Goal: Information Seeking & Learning: Learn about a topic

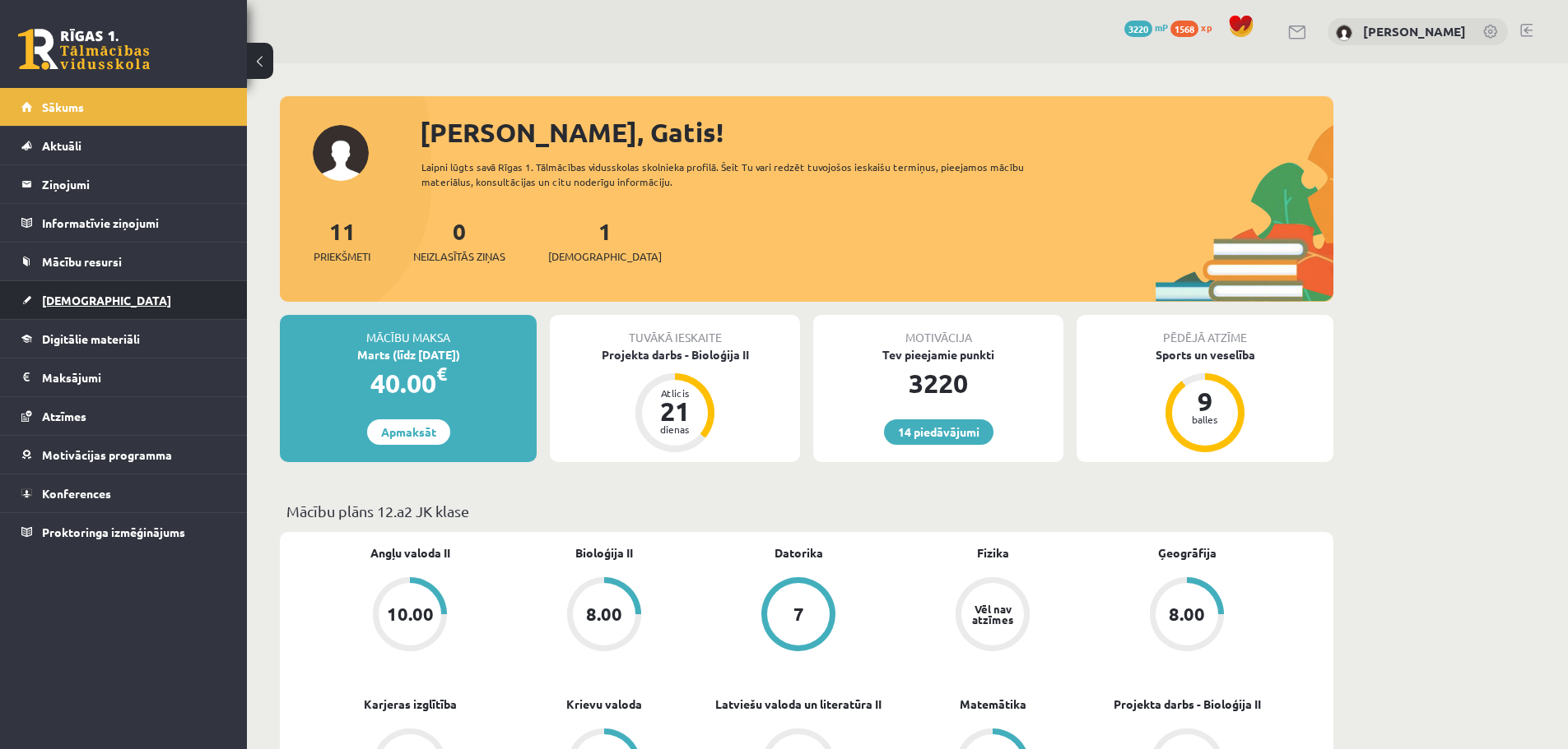
click at [82, 300] on span "[DEMOGRAPHIC_DATA]" at bounding box center [106, 300] width 129 height 15
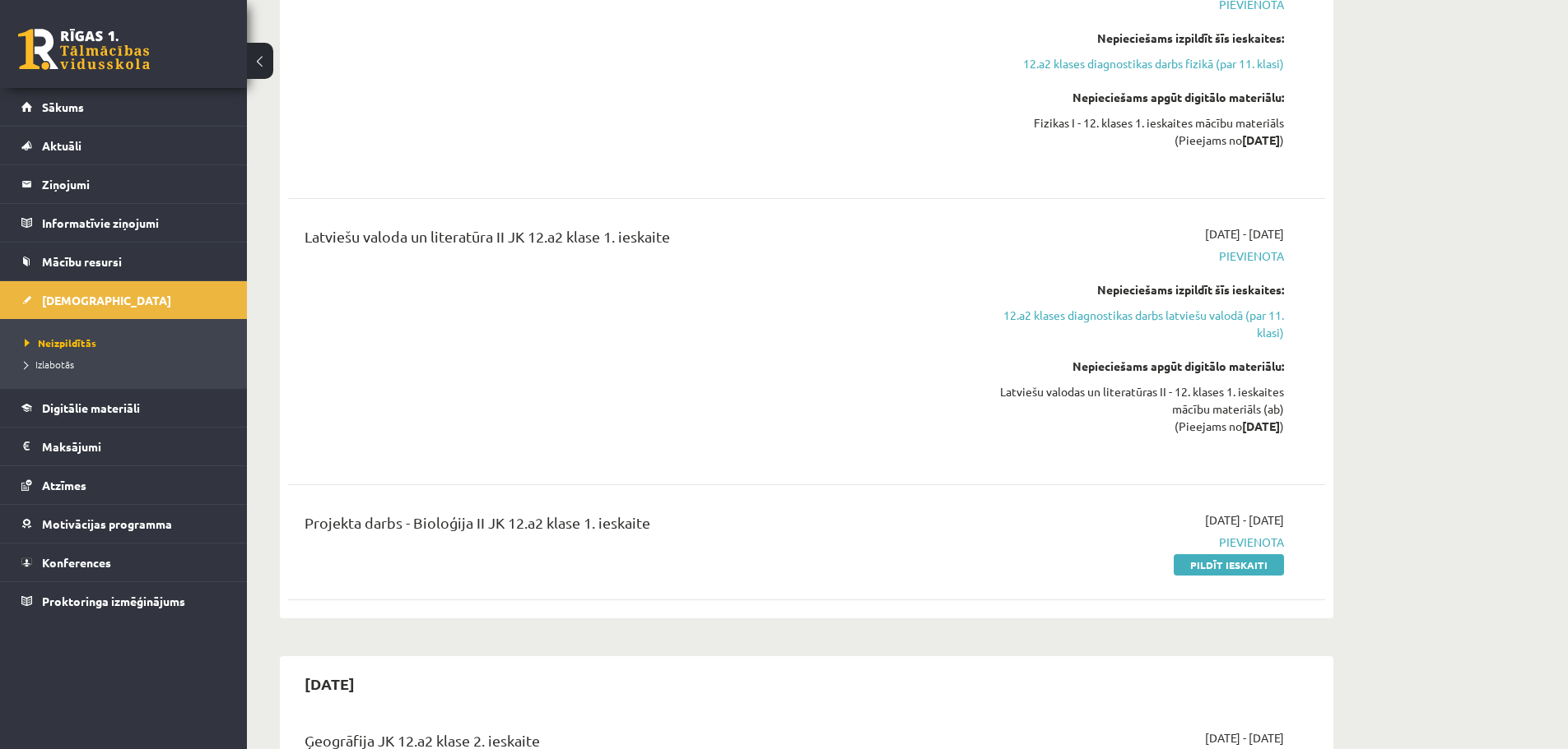
scroll to position [658, 0]
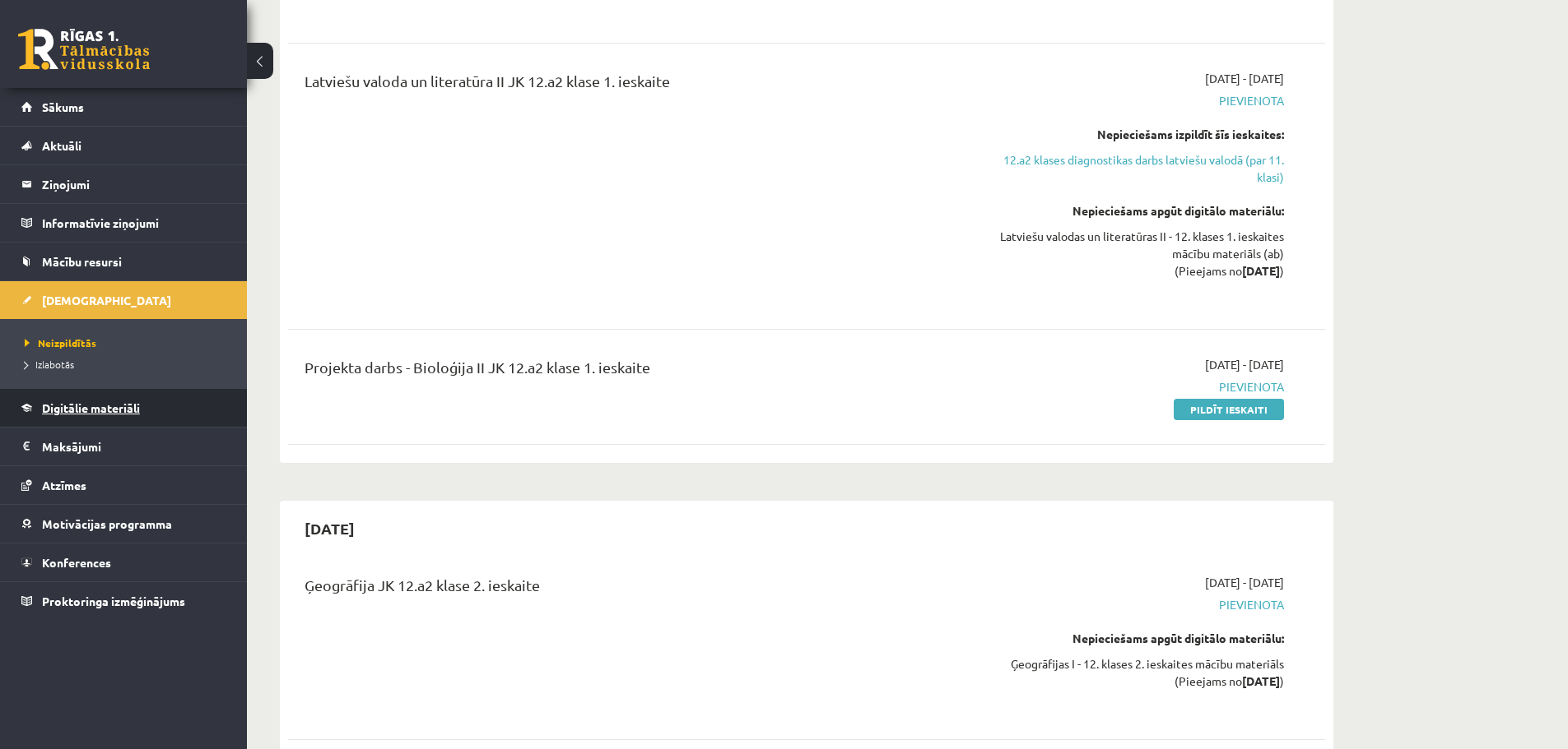
click at [109, 404] on span "Digitālie materiāli" at bounding box center [90, 407] width 98 height 15
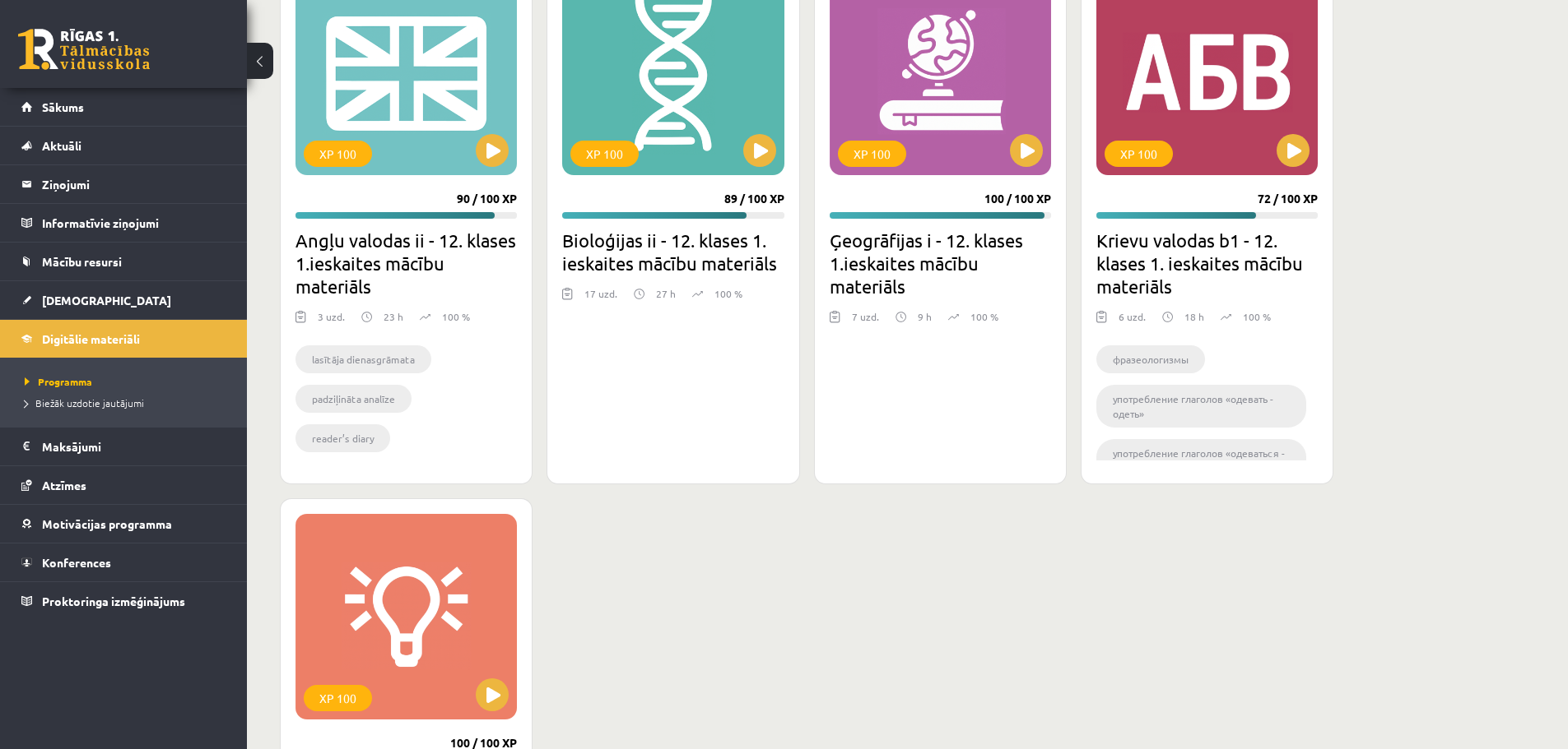
scroll to position [2370, 0]
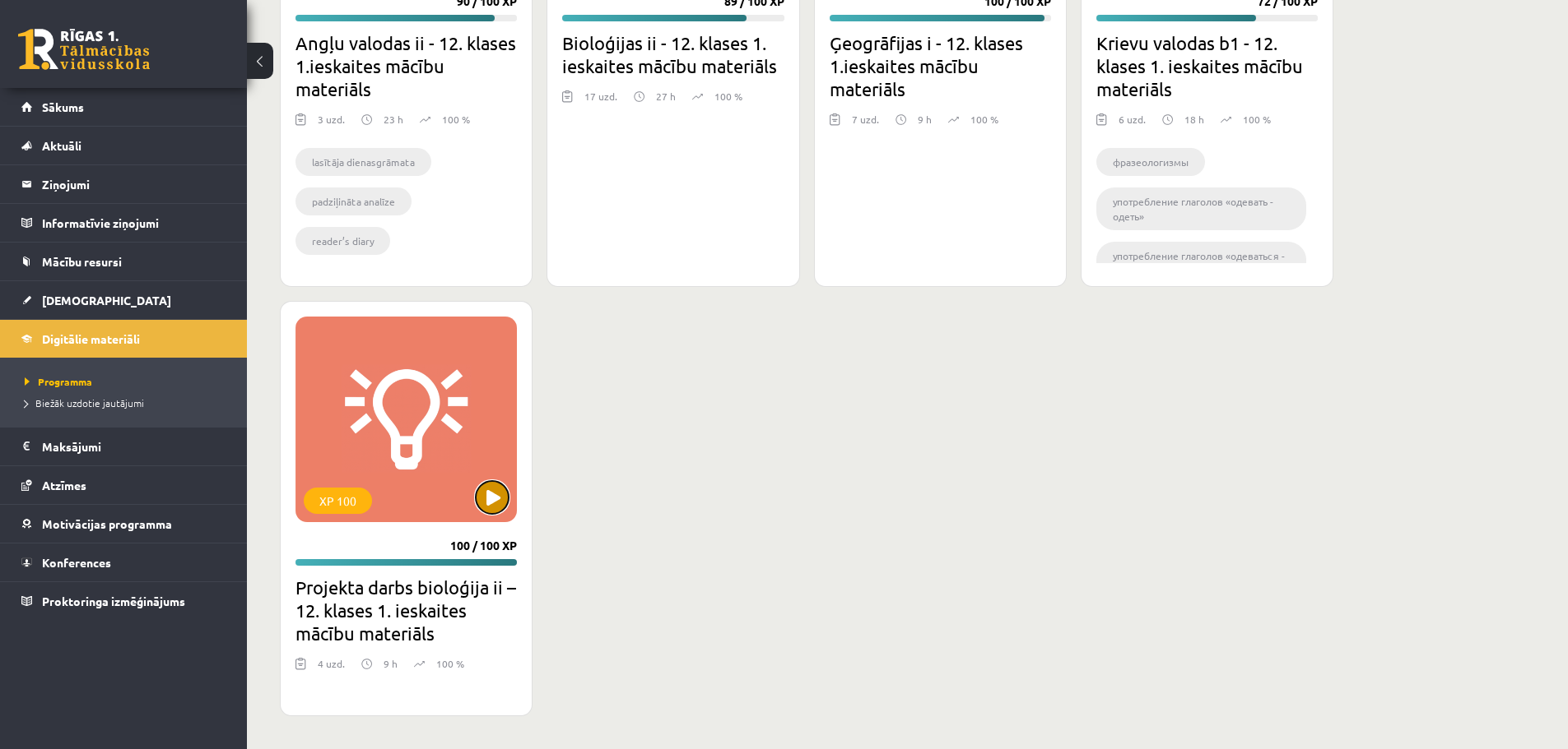
click at [501, 493] on button at bounding box center [492, 497] width 33 height 33
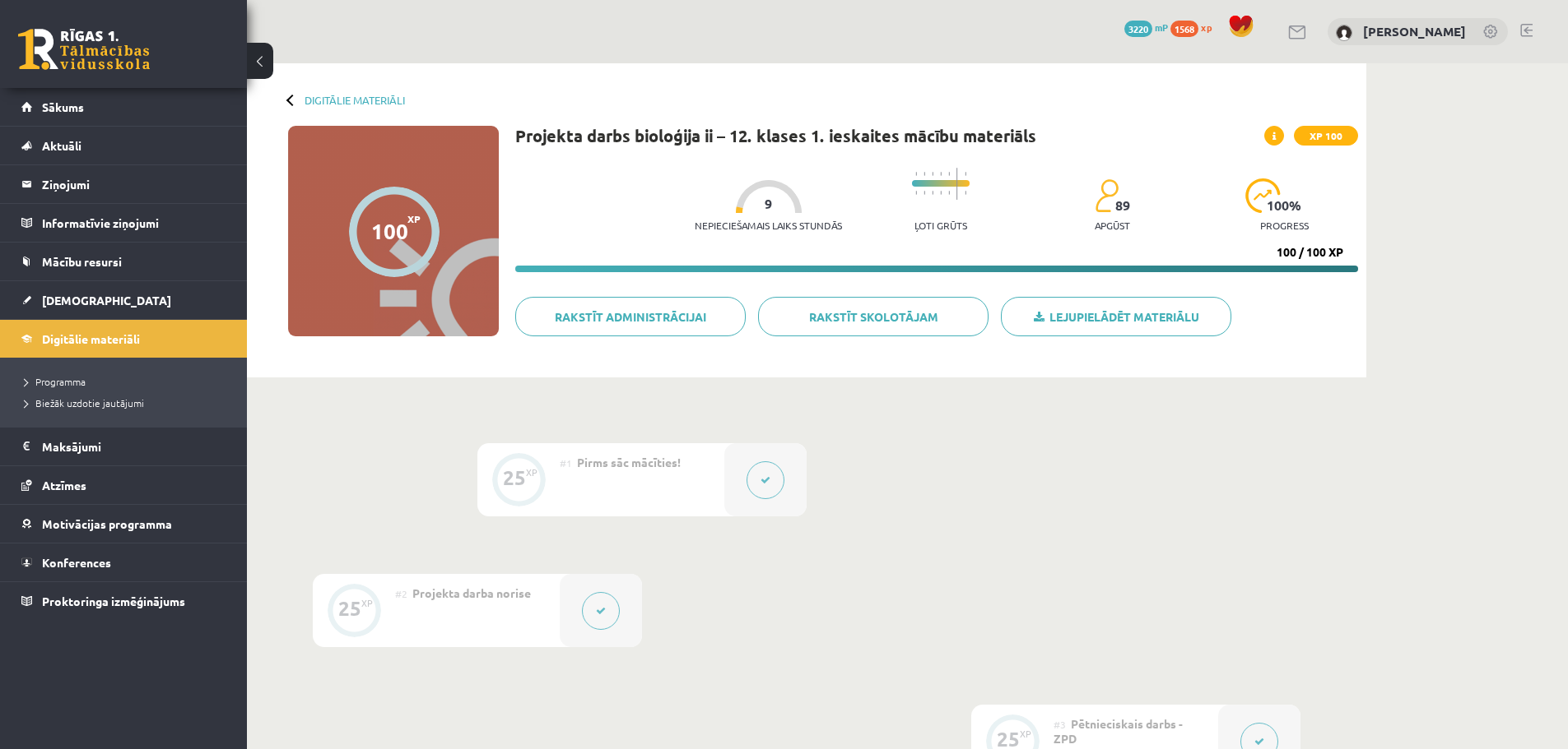
click at [600, 599] on button at bounding box center [601, 611] width 38 height 38
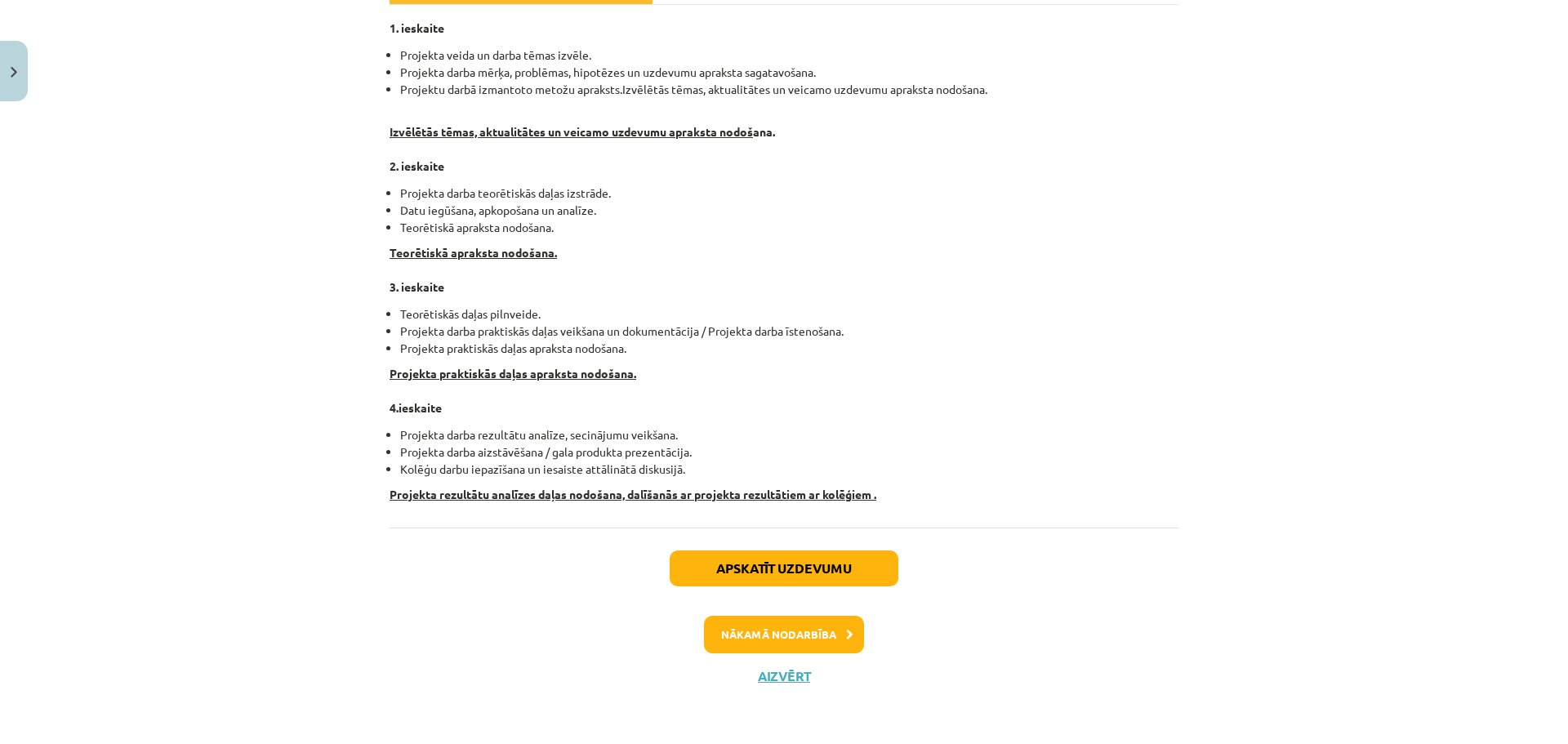
scroll to position [274, 0]
click at [814, 628] on button "Nākamā nodarbība" at bounding box center [784, 634] width 160 height 37
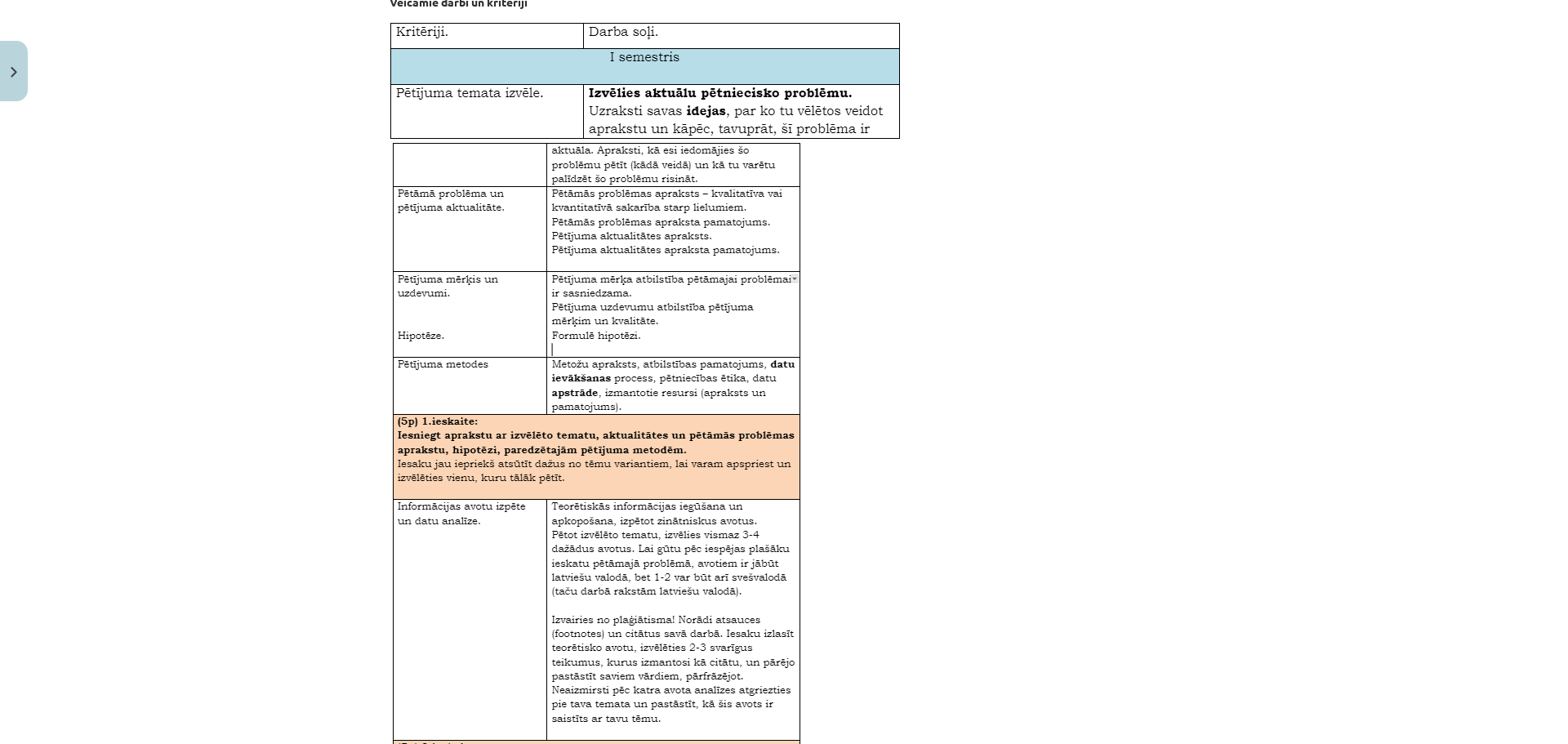
scroll to position [531, 0]
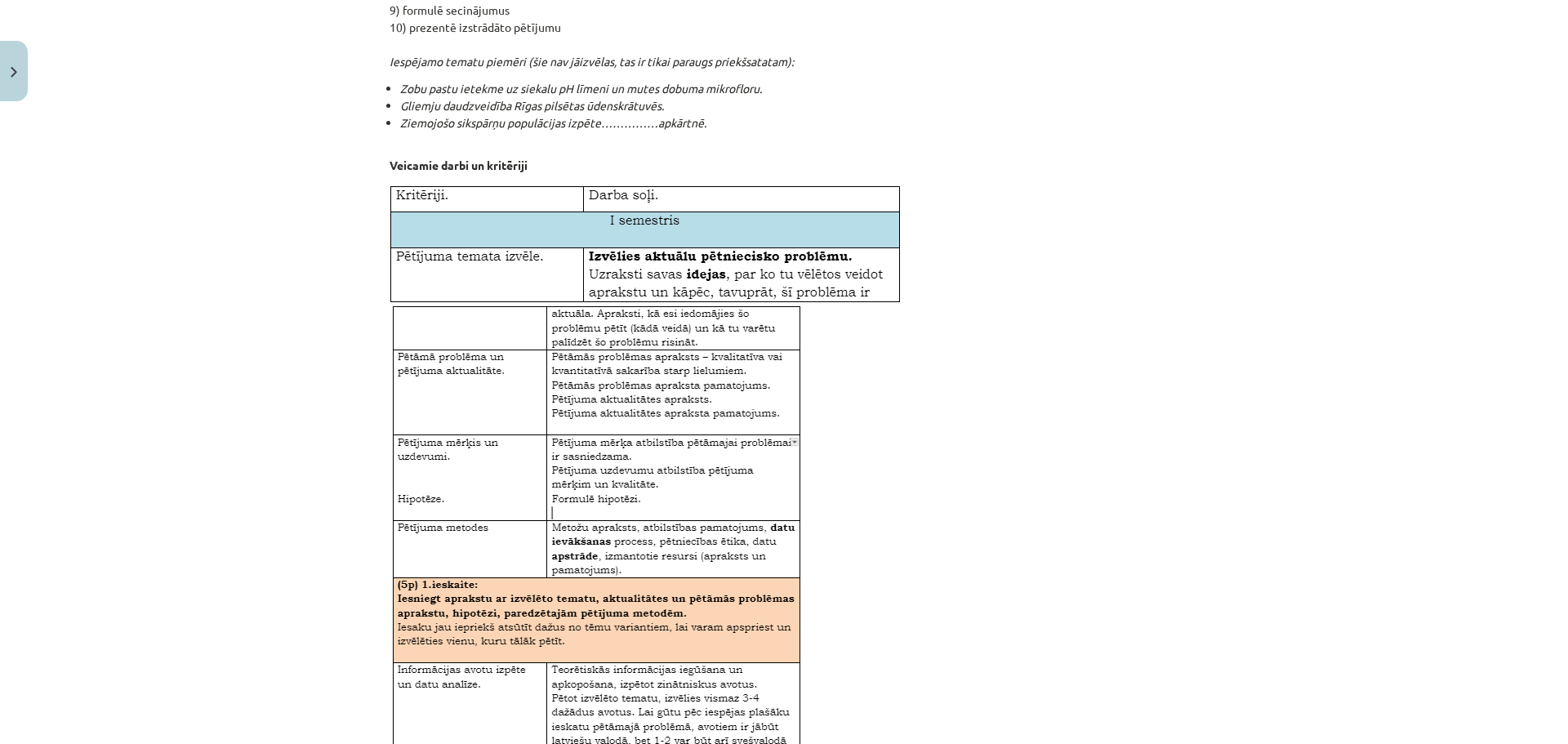
click at [394, 585] on img at bounding box center [595, 612] width 411 height 617
